Goal: Find specific page/section: Find specific page/section

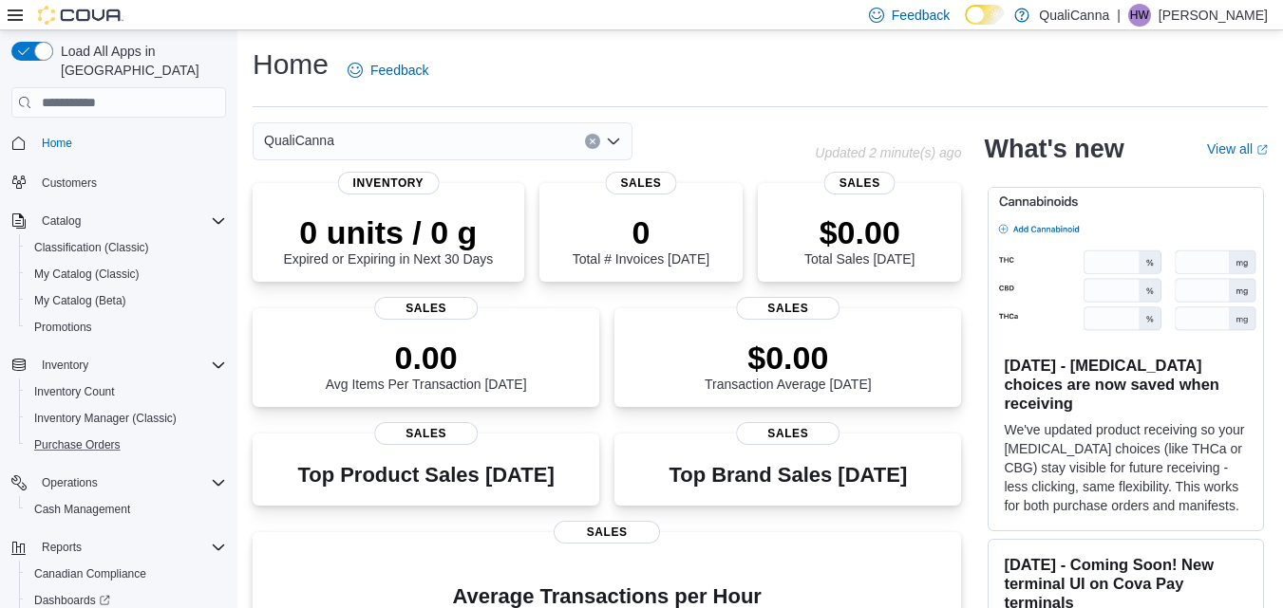
click at [136, 432] on button "Purchase Orders" at bounding box center [126, 445] width 215 height 27
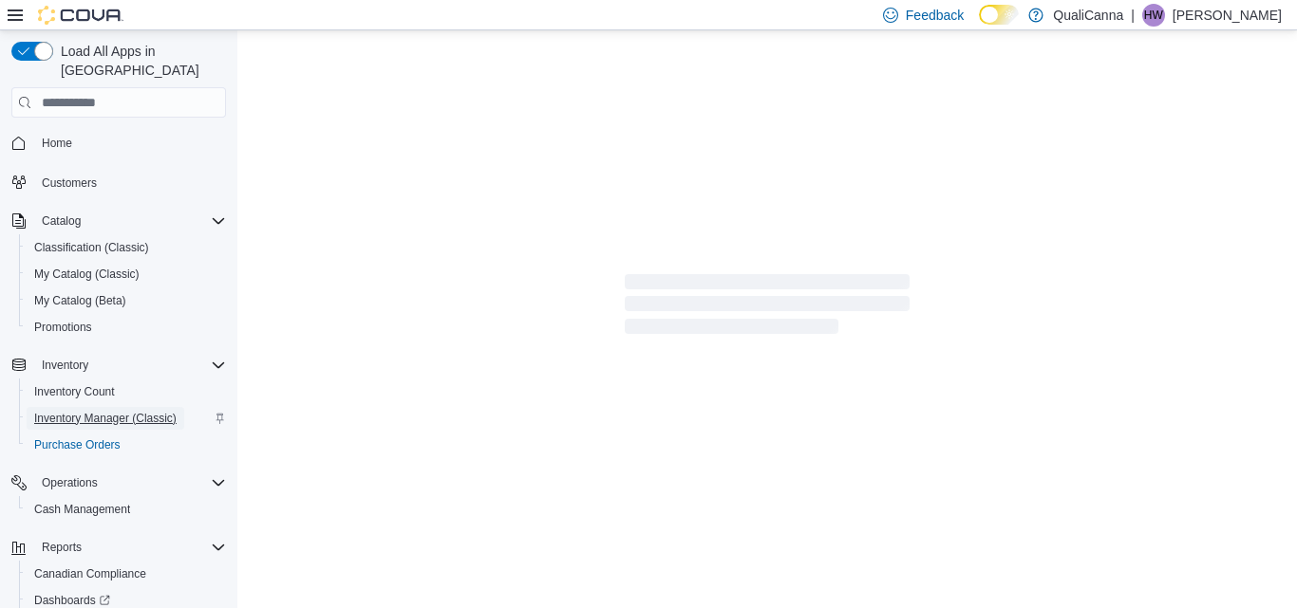
click at [130, 411] on span "Inventory Manager (Classic)" at bounding box center [105, 418] width 142 height 15
